Goal: Navigation & Orientation: Find specific page/section

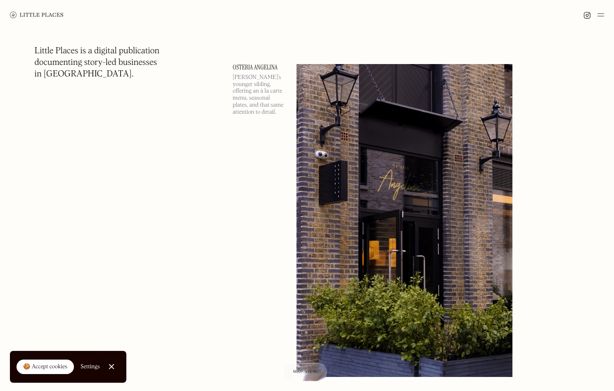
scroll to position [3946, 0]
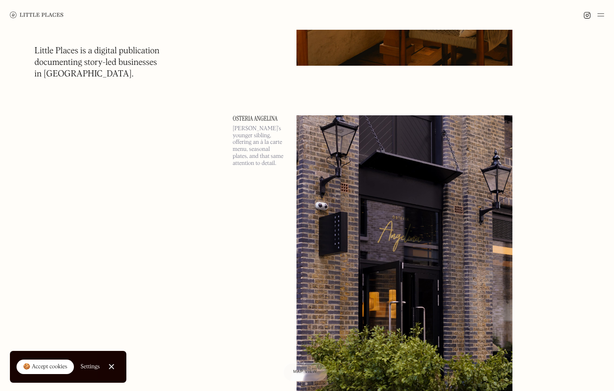
click at [256, 141] on p "[PERSON_NAME]’s younger sibling, offering an à la carte menu, seasonal plates, …" at bounding box center [260, 146] width 54 height 42
click at [263, 116] on link "Osteria Angelina" at bounding box center [260, 118] width 54 height 7
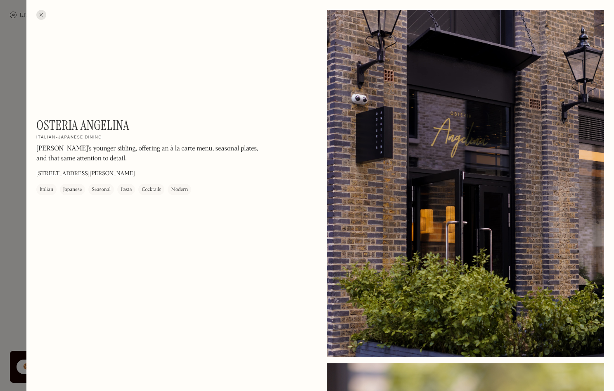
click at [294, 179] on div "Osteria Angelina On Our Radar Italian-Japanese dining Angelina’s younger siblin…" at bounding box center [174, 156] width 277 height 78
drag, startPoint x: 47, startPoint y: 13, endPoint x: 41, endPoint y: 13, distance: 6.2
drag, startPoint x: 41, startPoint y: 13, endPoint x: 59, endPoint y: 17, distance: 19.0
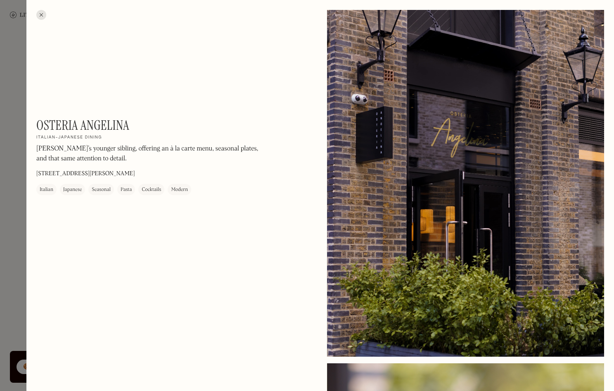
click at [41, 13] on div at bounding box center [41, 15] width 10 height 10
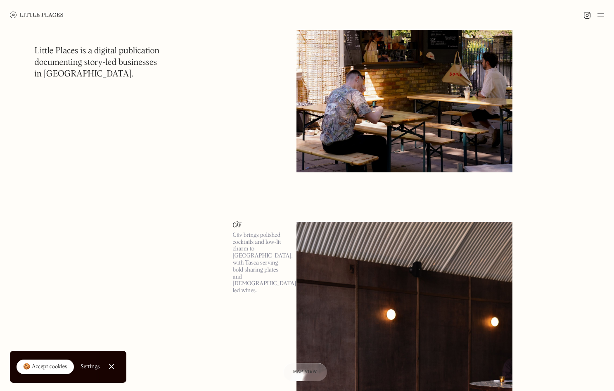
scroll to position [7687, 0]
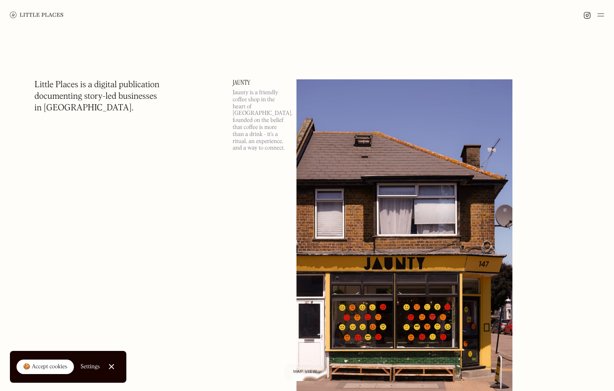
click at [265, 102] on p "Jaunty is a friendly coffee shop in the heart of [GEOGRAPHIC_DATA], founded on …" at bounding box center [260, 120] width 54 height 62
click at [419, 107] on img at bounding box center [404, 235] width 216 height 313
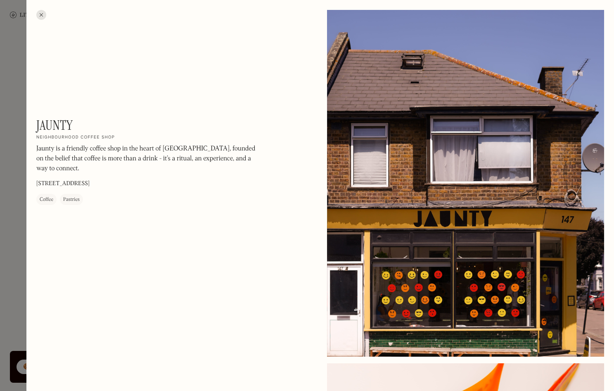
click at [44, 201] on div "Coffee" at bounding box center [47, 199] width 14 height 8
click at [42, 15] on div at bounding box center [41, 15] width 10 height 10
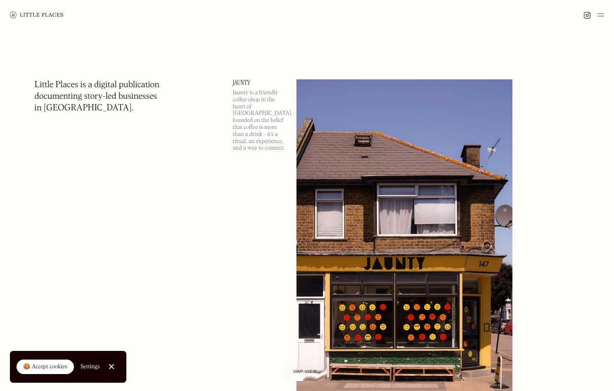
click at [19, 15] on img at bounding box center [37, 15] width 54 height 7
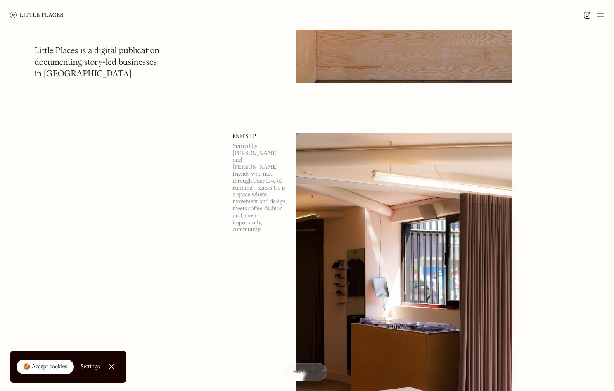
scroll to position [2389, 0]
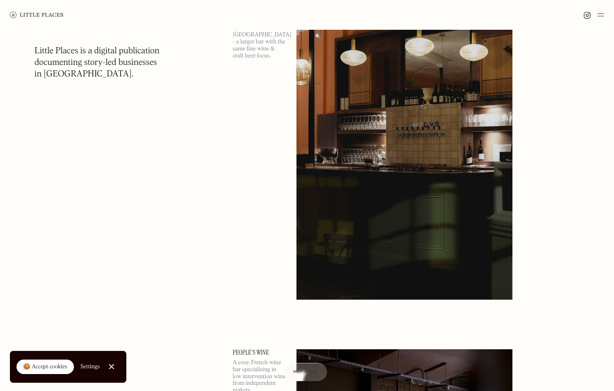
scroll to position [17780, 0]
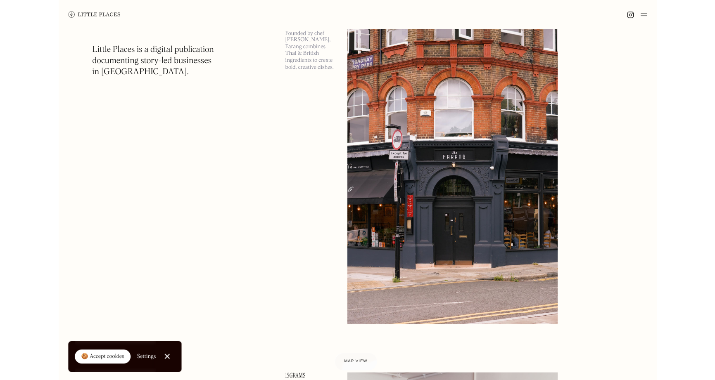
scroll to position [2587, 0]
